Goal: Task Accomplishment & Management: Complete application form

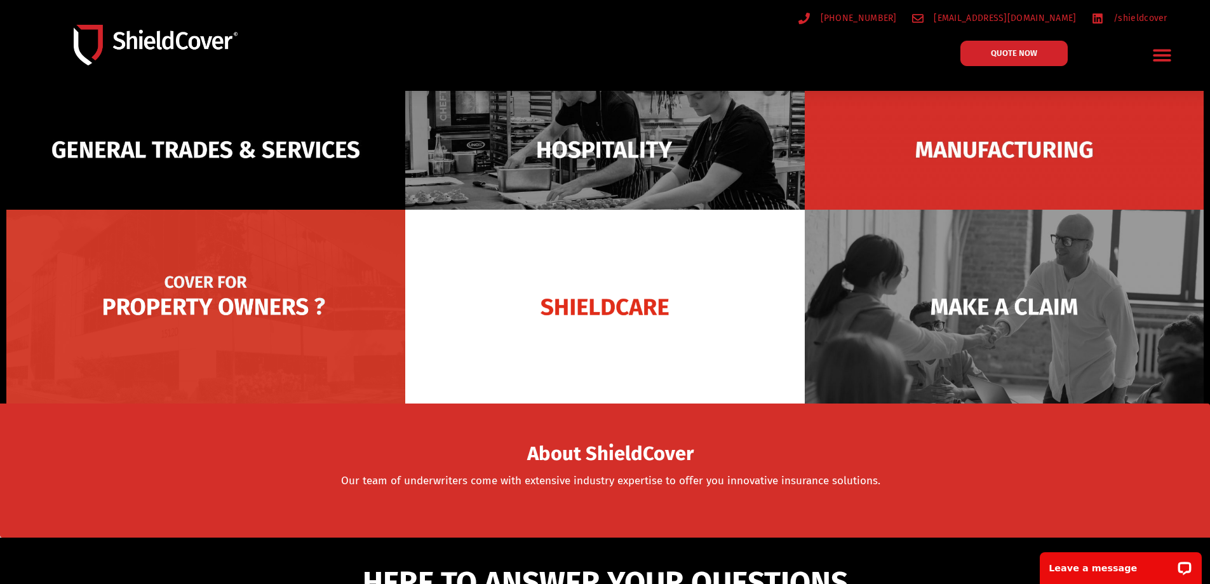
click at [284, 291] on img at bounding box center [205, 307] width 399 height 194
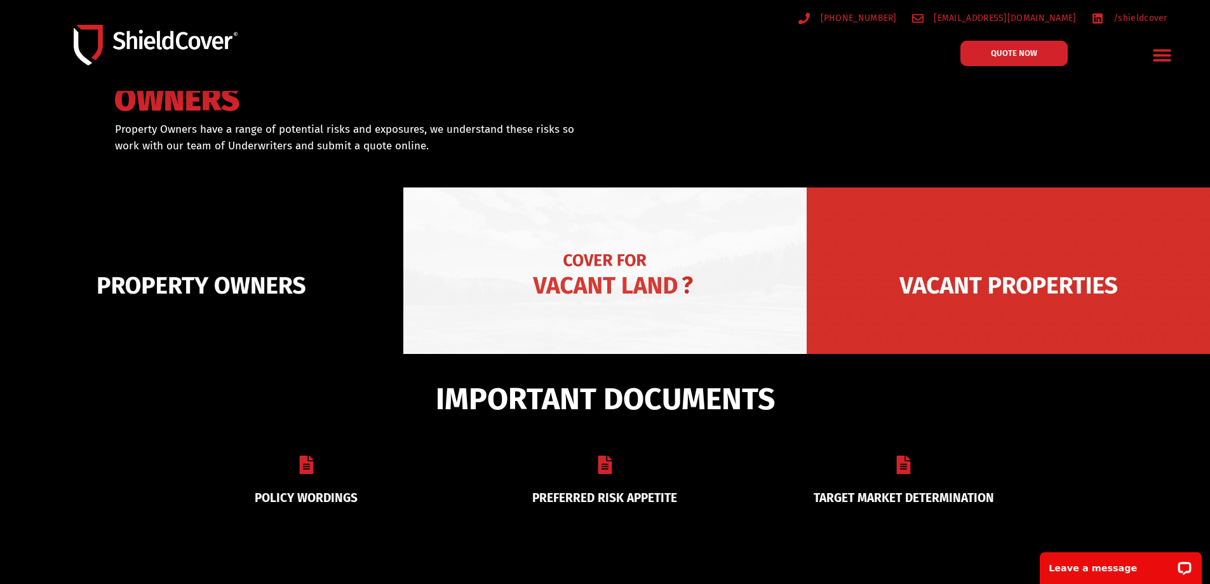
click at [613, 281] on img at bounding box center [604, 285] width 403 height 196
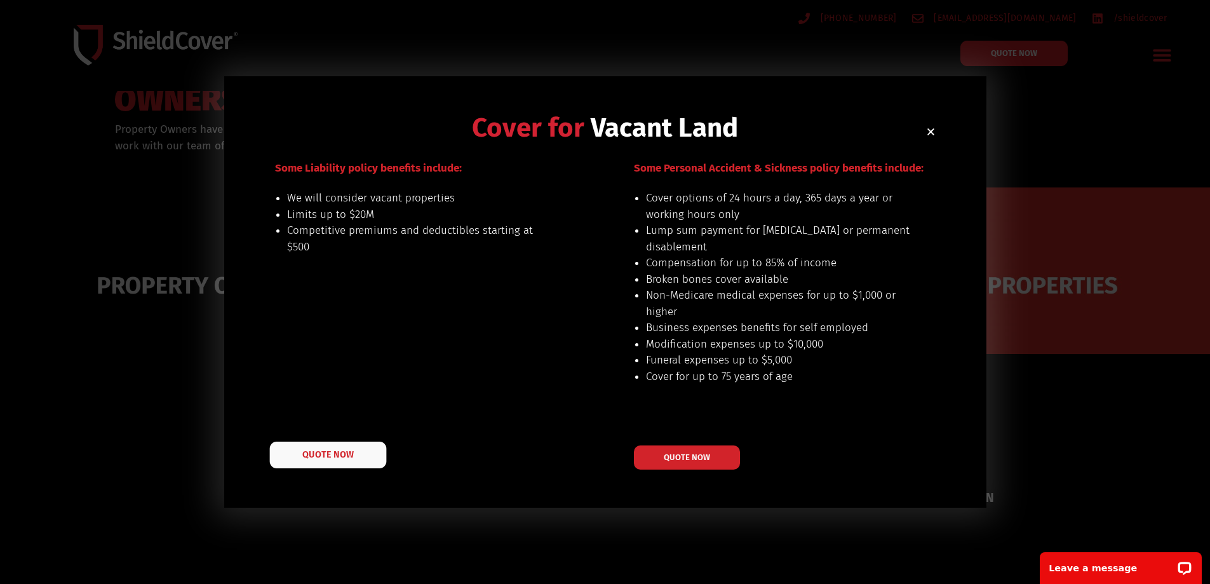
click at [308, 454] on span "QUOTE NOW" at bounding box center [327, 454] width 51 height 9
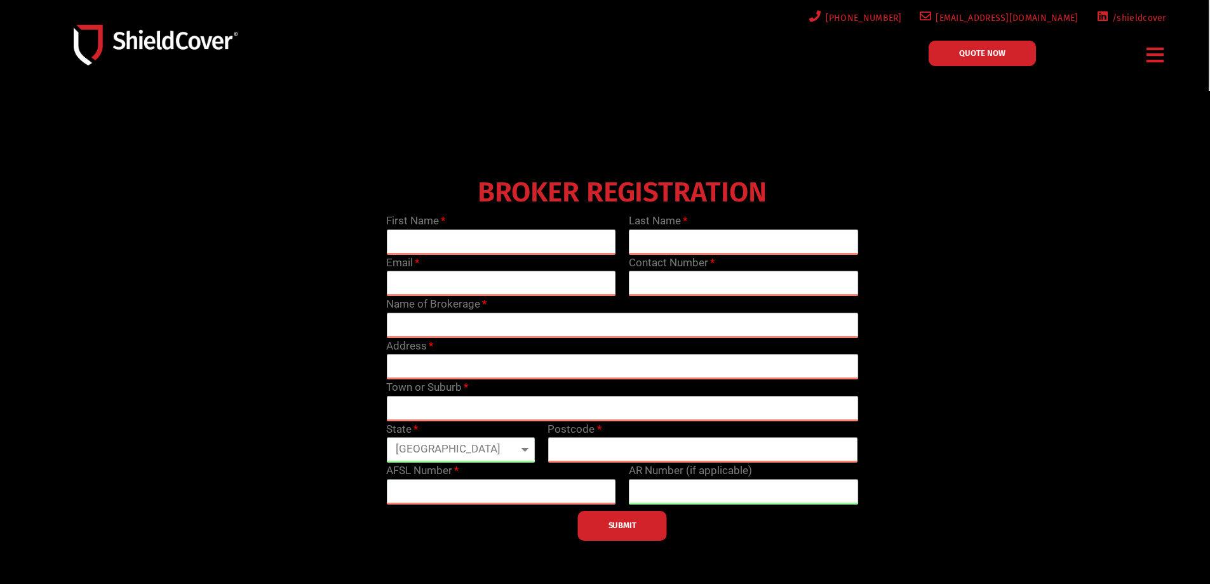
select select "WA"
click at [386, 437] on select "[GEOGRAPHIC_DATA] [GEOGRAPHIC_DATA] [GEOGRAPHIC_DATA] [GEOGRAPHIC_DATA] [GEOGRA…" at bounding box center [460, 449] width 149 height 25
click at [342, 428] on div "BROKER REGISTRATION First Name Last Name Email Contact Number Name of Brokerage…" at bounding box center [623, 356] width 970 height 369
click at [419, 243] on input "text" at bounding box center [501, 241] width 230 height 25
click at [438, 236] on input "text" at bounding box center [501, 241] width 230 height 25
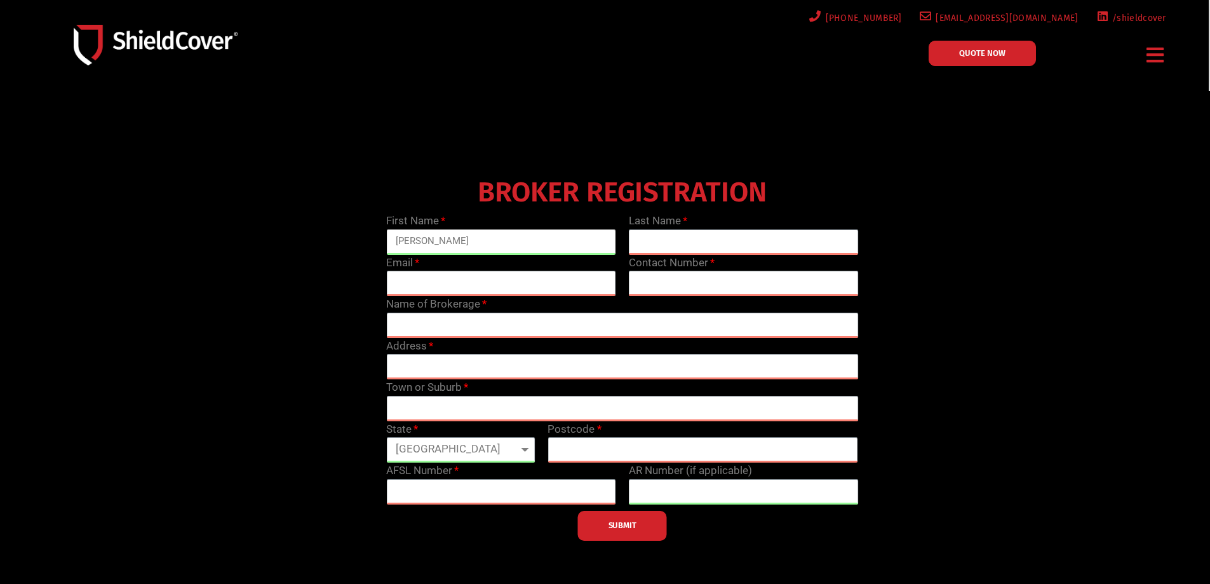
type input "[PERSON_NAME]"
type input "Stingers"
click at [282, 95] on div at bounding box center [605, 364] width 1210 height 547
drag, startPoint x: 321, startPoint y: 240, endPoint x: 203, endPoint y: 64, distance: 212.9
click at [320, 238] on div "BROKER REGISTRATION First Name Tim Last Name Stingers Email tstingers Contact N…" at bounding box center [623, 356] width 970 height 369
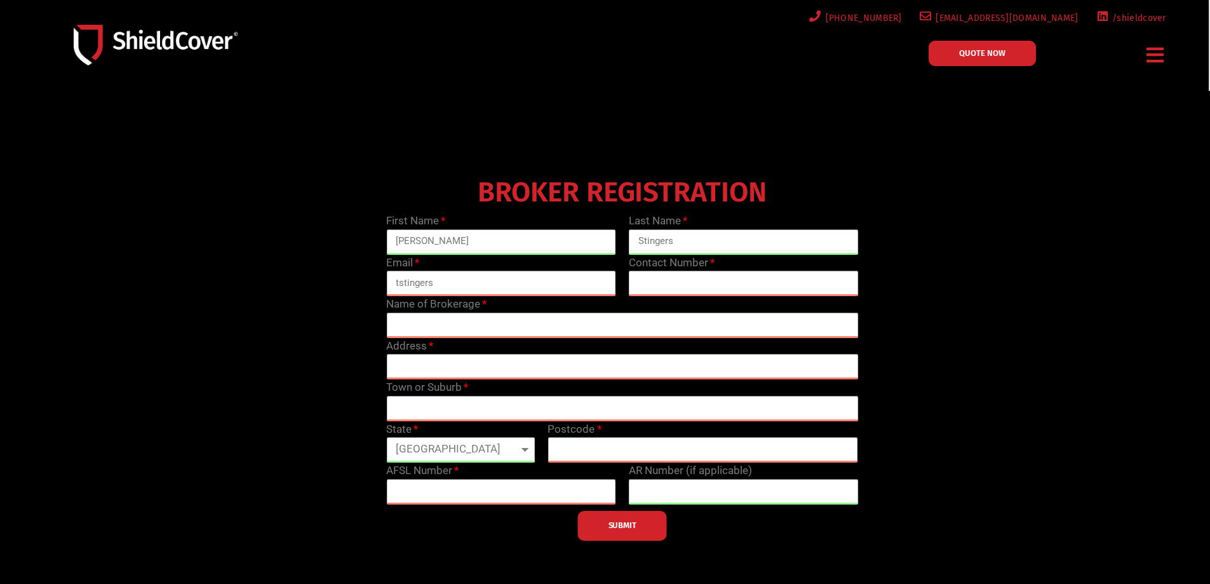
click at [1149, 64] on icon "Menu Toggle" at bounding box center [1155, 55] width 17 height 20
drag, startPoint x: 466, startPoint y: 286, endPoint x: 365, endPoint y: 271, distance: 102.2
click at [365, 271] on div "BROKER REGISTRATION First Name Tim Last Name Stingers Email tstingers Contact N…" at bounding box center [623, 356] width 970 height 369
type input "tstingers@alltradescover.com.au"
drag, startPoint x: 253, startPoint y: 332, endPoint x: 611, endPoint y: 309, distance: 359.0
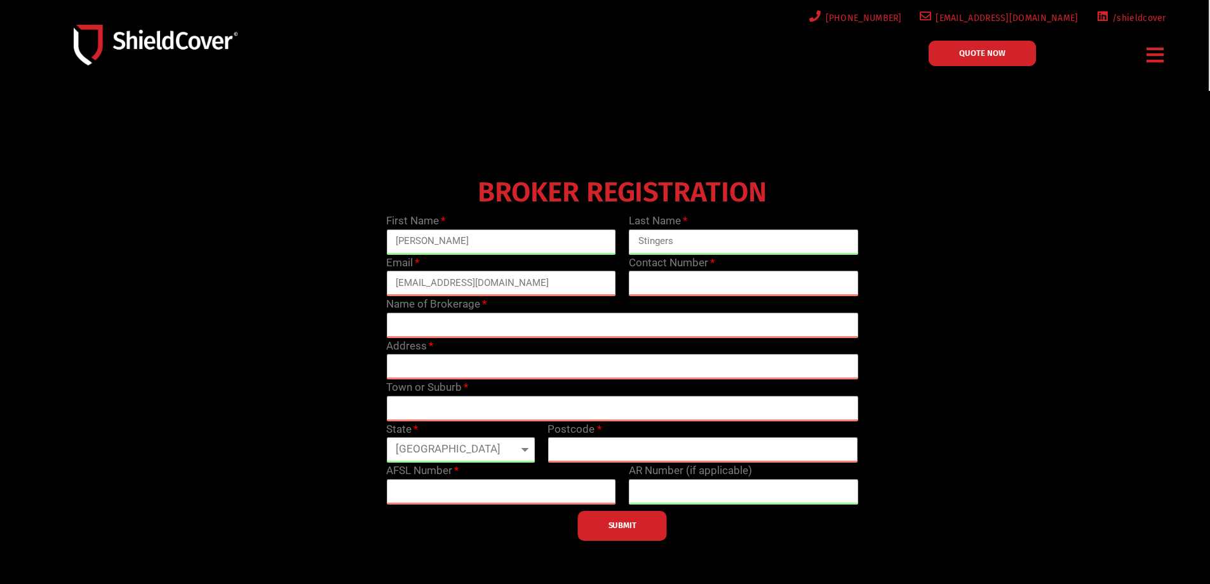
click at [327, 325] on div "BROKER REGISTRATION First Name Tim Last Name Stingers Email tstingers@alltrades…" at bounding box center [623, 356] width 970 height 369
click at [662, 287] on input "text" at bounding box center [744, 283] width 230 height 25
type input "0405218433"
click at [558, 332] on input "text" at bounding box center [622, 325] width 472 height 25
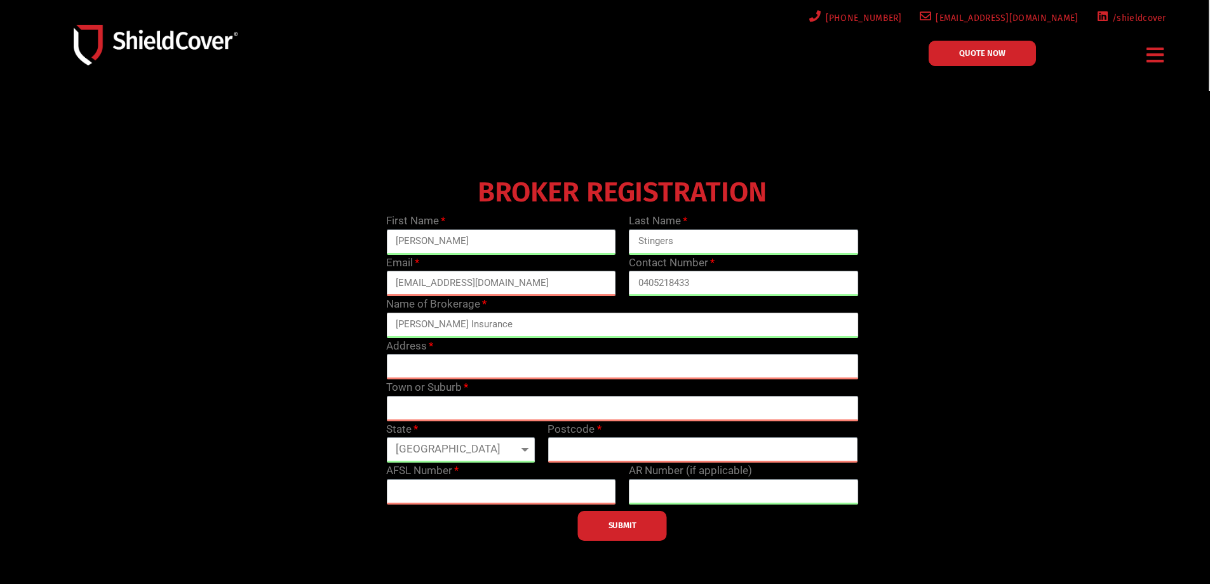
type input "Elliott Insurance"
type input "95 Stirling Highway"
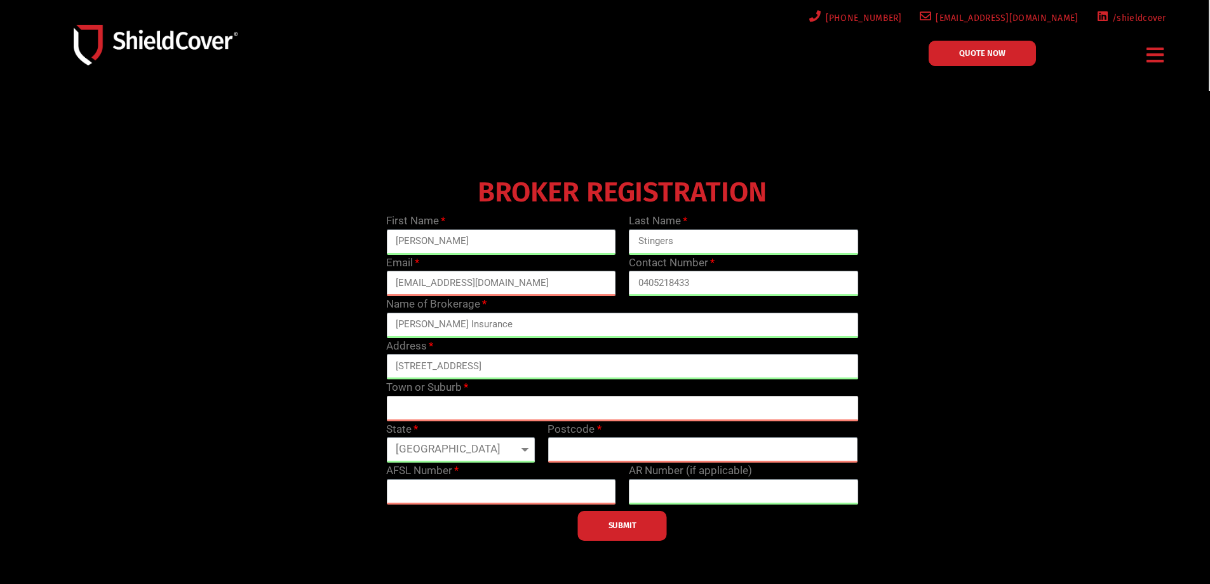
click at [528, 408] on input "text" at bounding box center [622, 408] width 472 height 25
type input "Nedlands"
click at [642, 449] on input "text" at bounding box center [703, 449] width 311 height 25
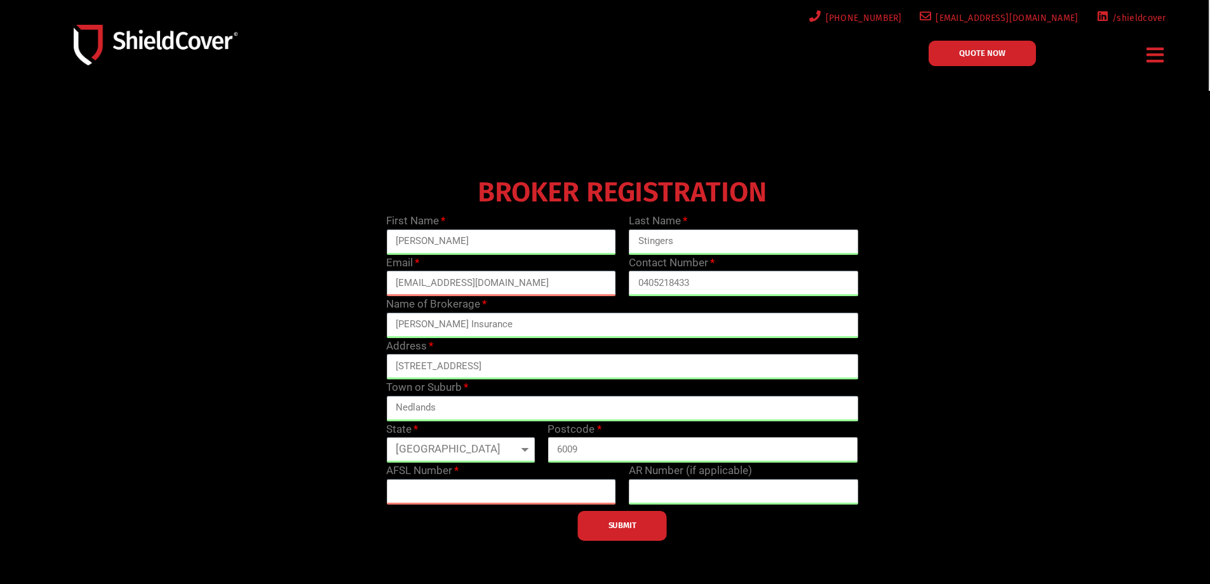
type input "6009"
click at [424, 488] on input "text" at bounding box center [501, 491] width 230 height 25
drag, startPoint x: 403, startPoint y: 497, endPoint x: 414, endPoint y: 492, distance: 11.1
click at [410, 494] on input "text" at bounding box center [501, 491] width 230 height 25
paste input "418512"
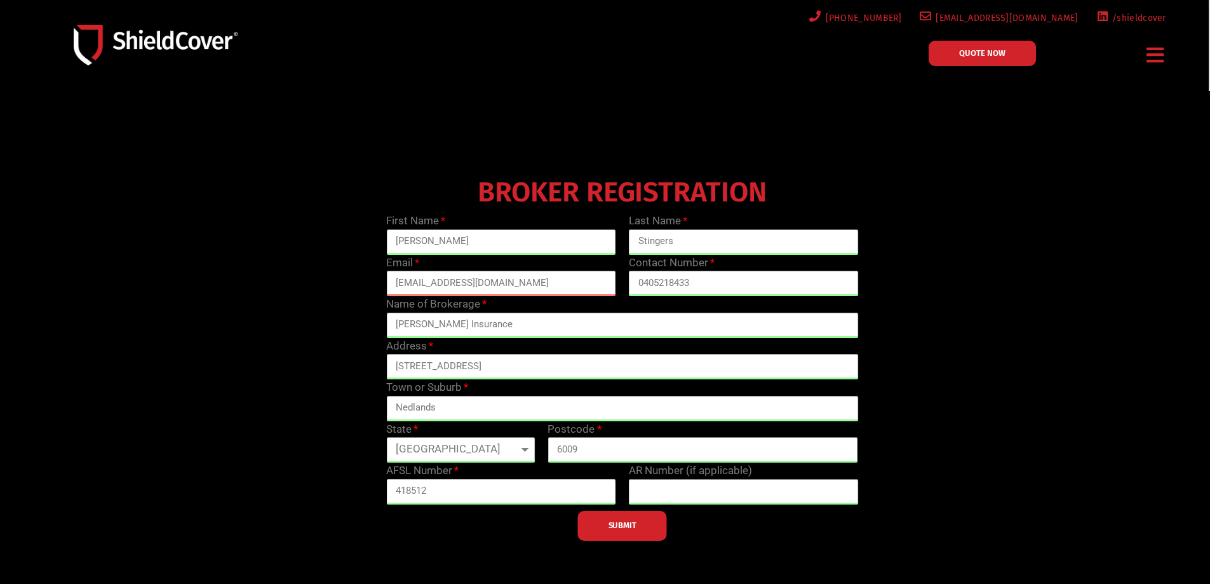
type input "418512"
drag, startPoint x: 238, startPoint y: 471, endPoint x: 573, endPoint y: 550, distance: 344.1
click at [288, 478] on div "BROKER REGISTRATION First Name Tim Last Name Stingers Email tstingers@alltrades…" at bounding box center [623, 356] width 970 height 369
click at [600, 531] on button "SUBMIT" at bounding box center [622, 526] width 89 height 30
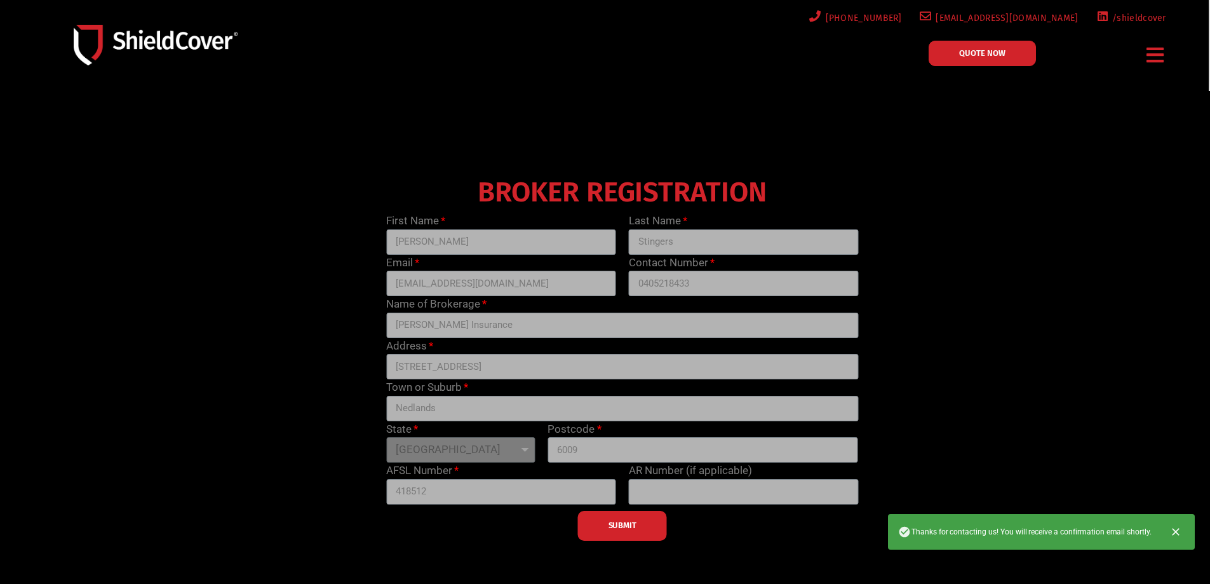
click at [214, 197] on div "BROKER REGISTRATION First Name Tim Last Name Stingers Email tstingers@alltrades…" at bounding box center [623, 356] width 970 height 369
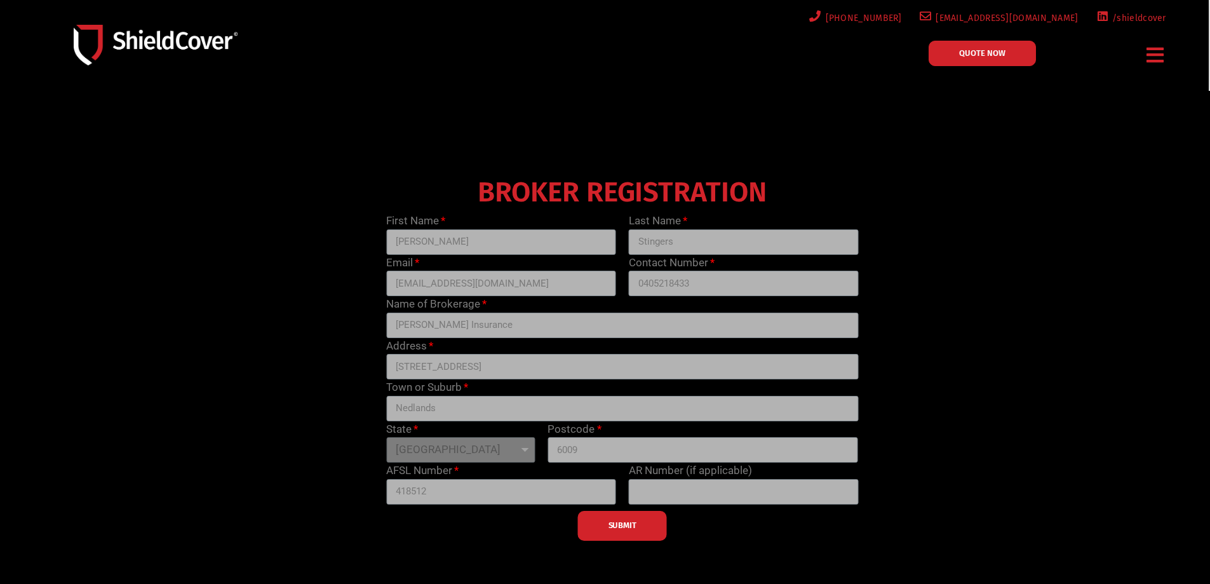
click at [591, 531] on div "SUBMIT" at bounding box center [622, 522] width 485 height 36
